Goal: Transaction & Acquisition: Download file/media

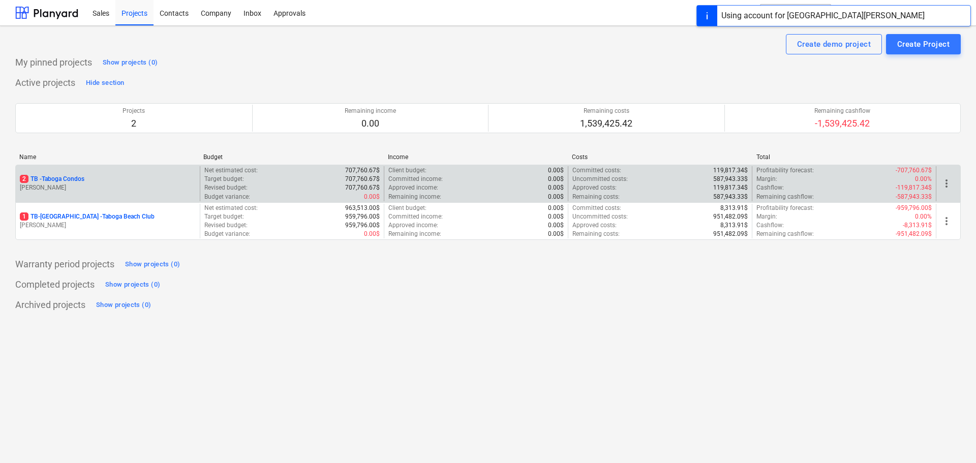
click at [84, 182] on p "2 TB - Taboga Condos" at bounding box center [52, 179] width 65 height 9
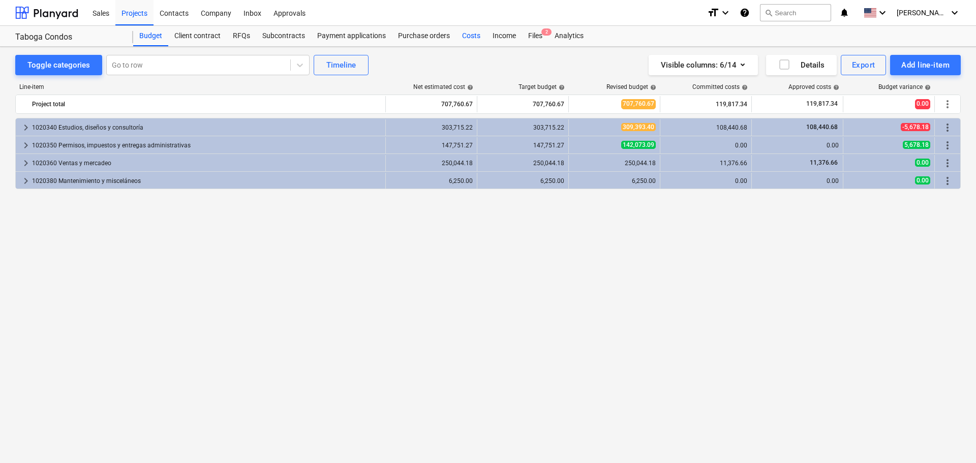
click at [466, 35] on div "Costs" at bounding box center [471, 36] width 30 height 20
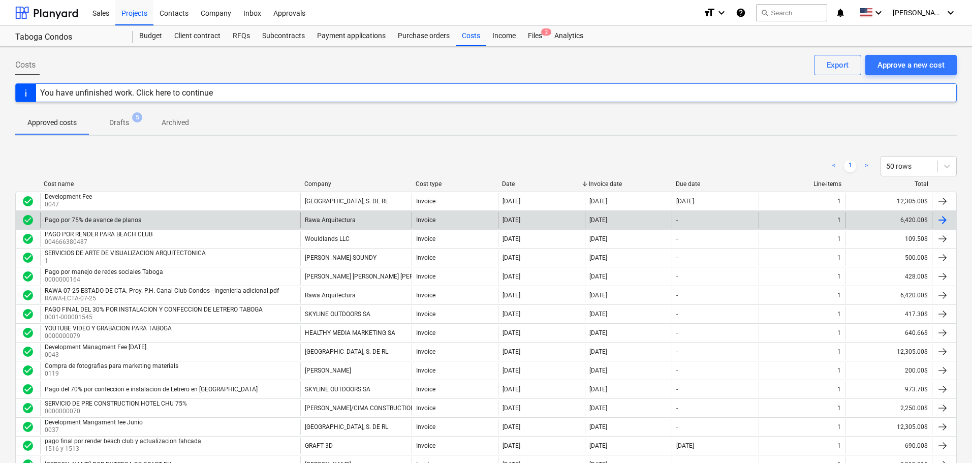
click at [888, 218] on div "6,420.00$" at bounding box center [888, 220] width 87 height 16
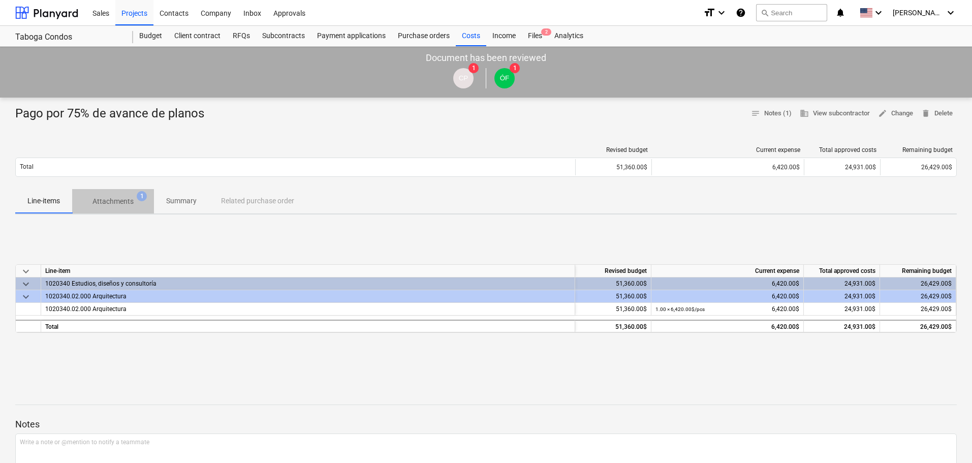
click at [119, 202] on p "Attachments" at bounding box center [113, 201] width 41 height 11
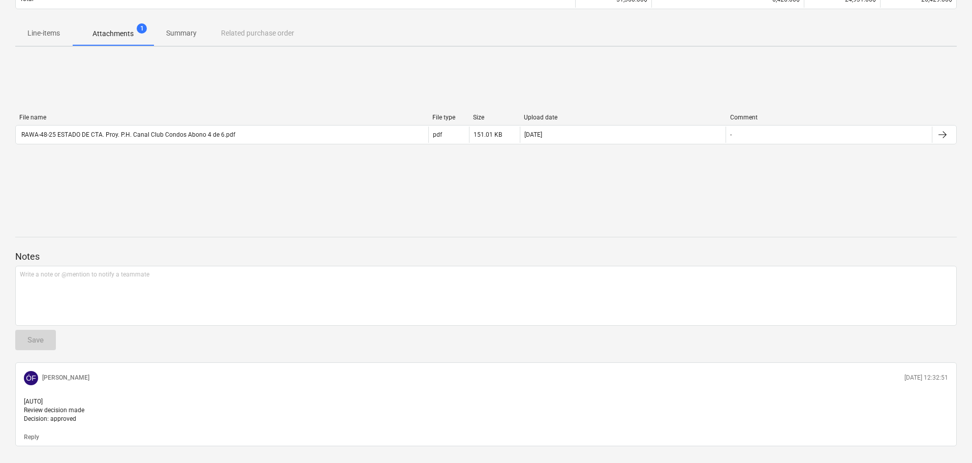
scroll to position [150, 0]
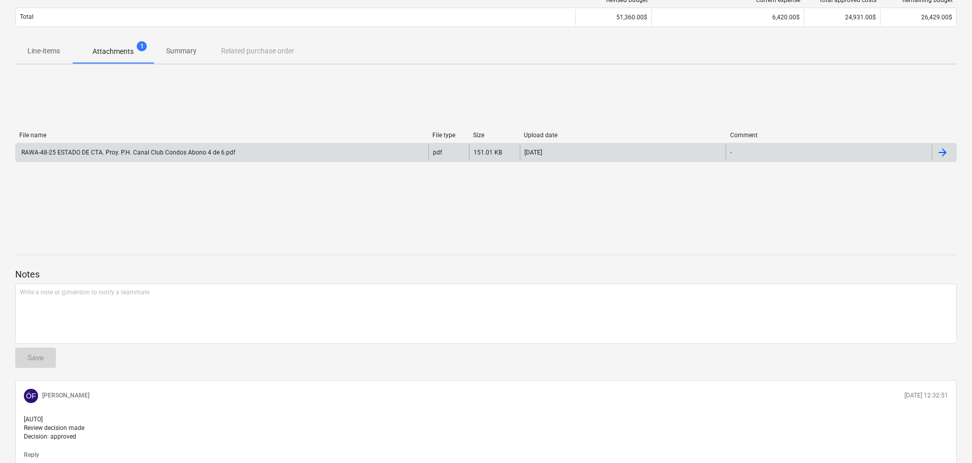
click at [205, 145] on div "RAWA-48-25 ESTADO DE CTA. Proy. P.H. Canal Club Condos Abono 4 de 6.pdf" at bounding box center [222, 152] width 413 height 16
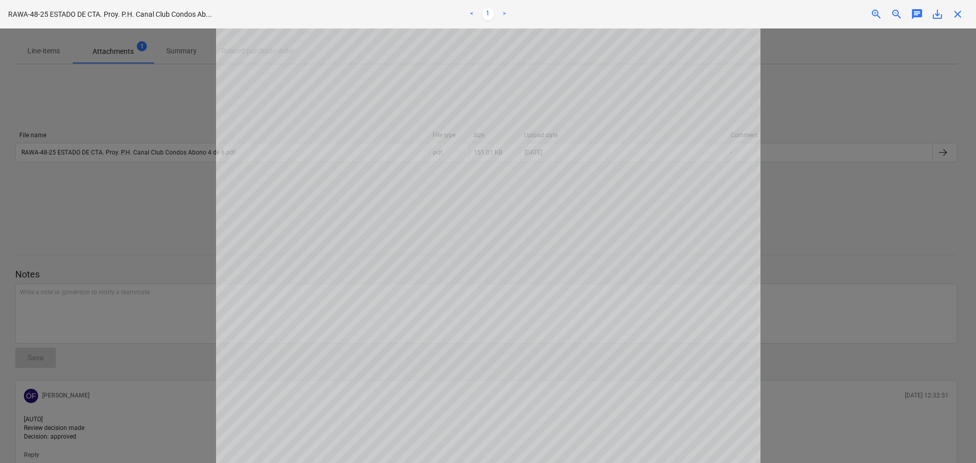
click at [935, 17] on span "save_alt" at bounding box center [937, 14] width 12 height 12
click at [956, 10] on span "close" at bounding box center [957, 14] width 12 height 12
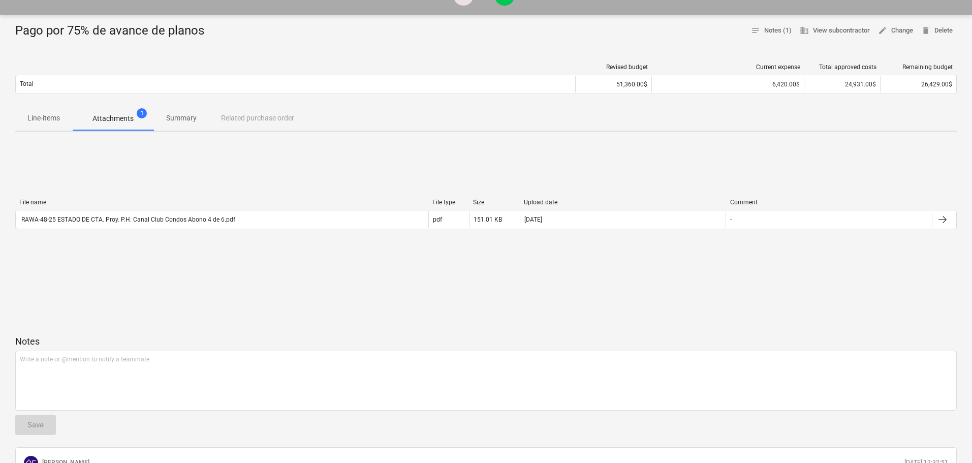
scroll to position [0, 0]
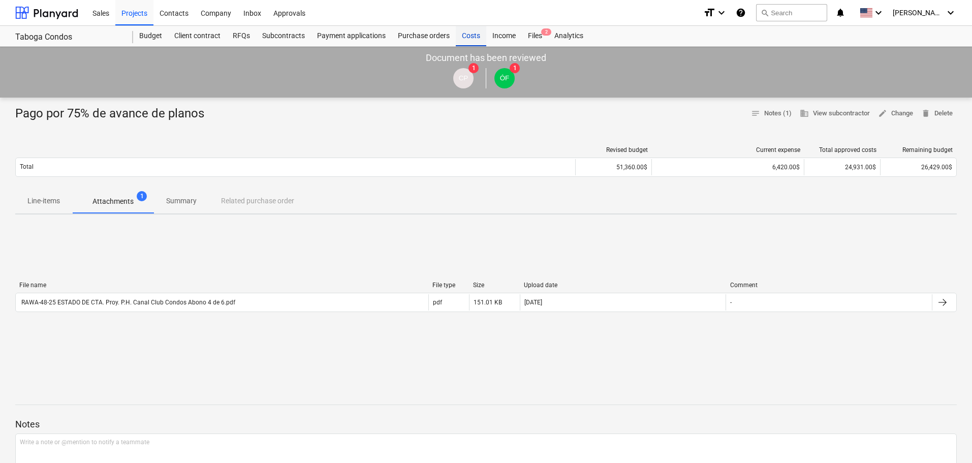
click at [462, 35] on div "Costs" at bounding box center [471, 36] width 30 height 20
